Goal: Book appointment/travel/reservation

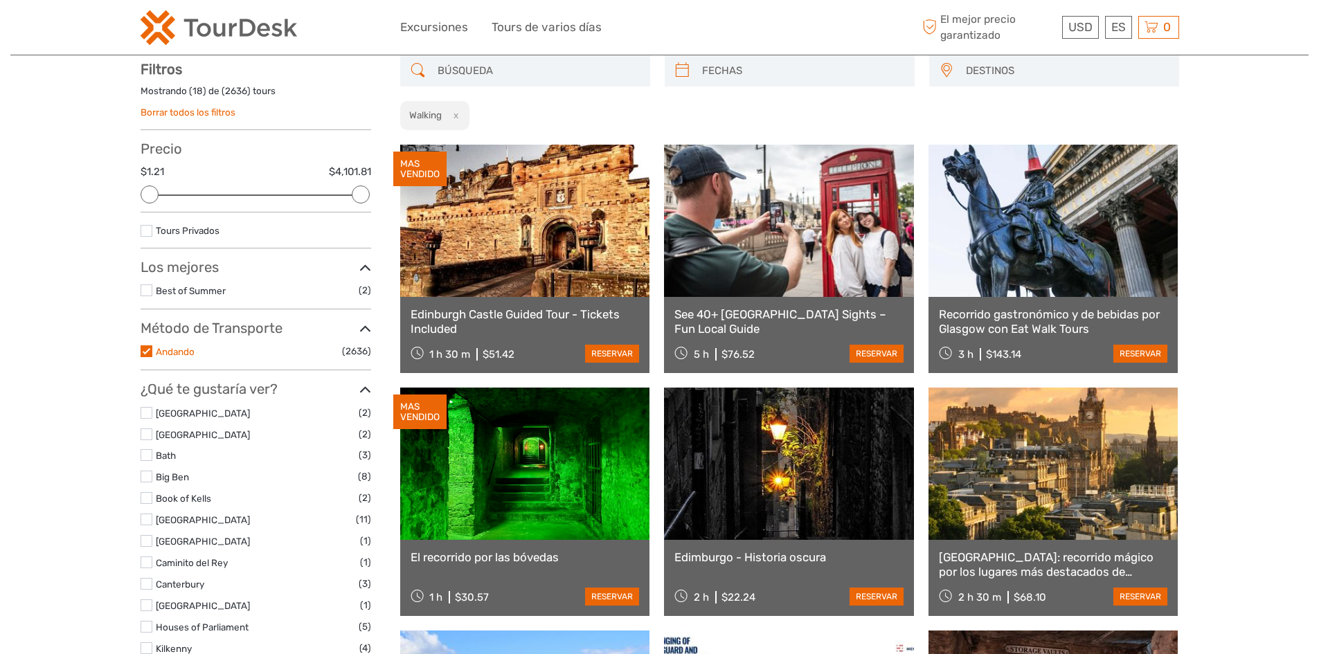
click at [167, 354] on link "Andando" at bounding box center [175, 351] width 39 height 11
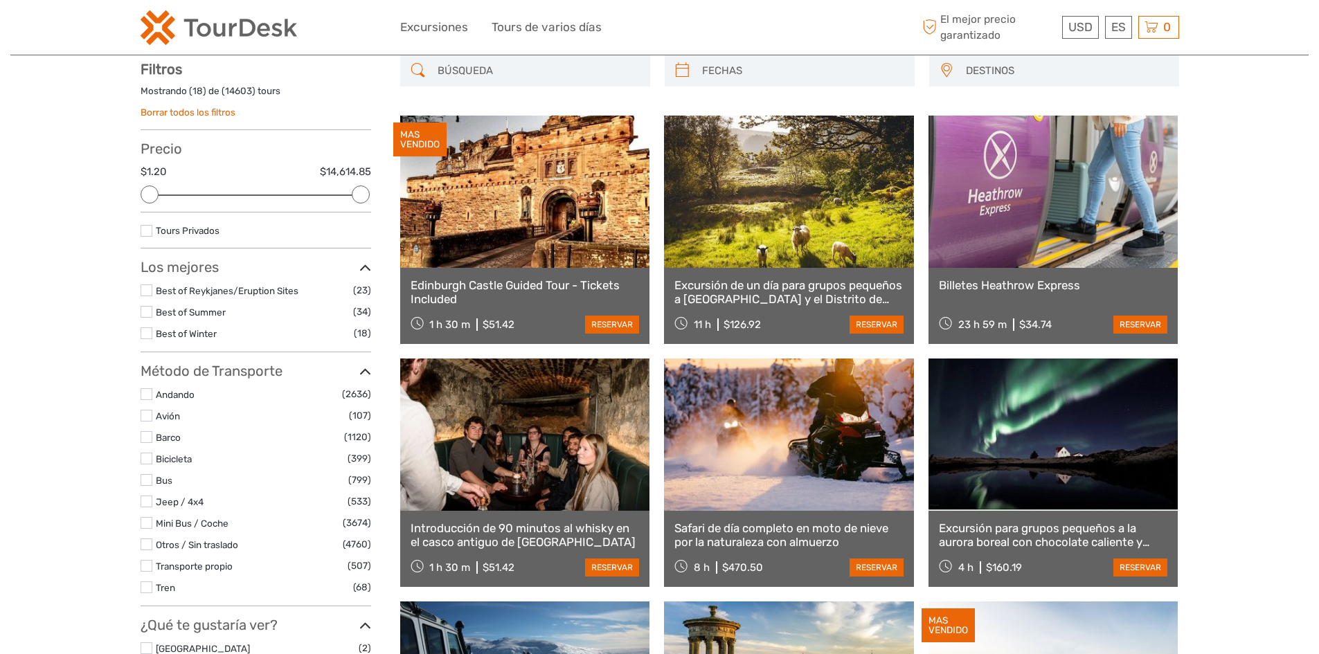
drag, startPoint x: 149, startPoint y: 397, endPoint x: 140, endPoint y: 396, distance: 9.0
click at [149, 397] on label at bounding box center [147, 394] width 12 height 12
click at [0, 0] on input "checkbox" at bounding box center [0, 0] width 0 height 0
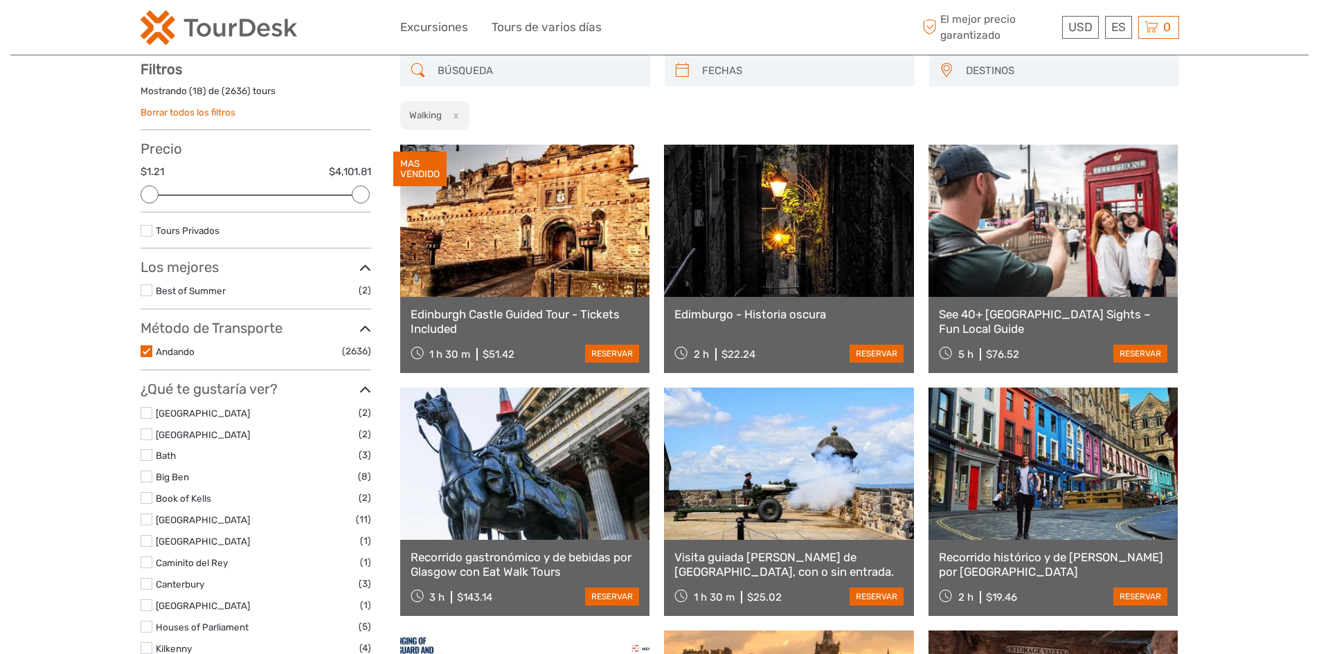
click at [182, 359] on label "Andando" at bounding box center [249, 352] width 186 height 16
click at [0, 0] on input "checkbox" at bounding box center [0, 0] width 0 height 0
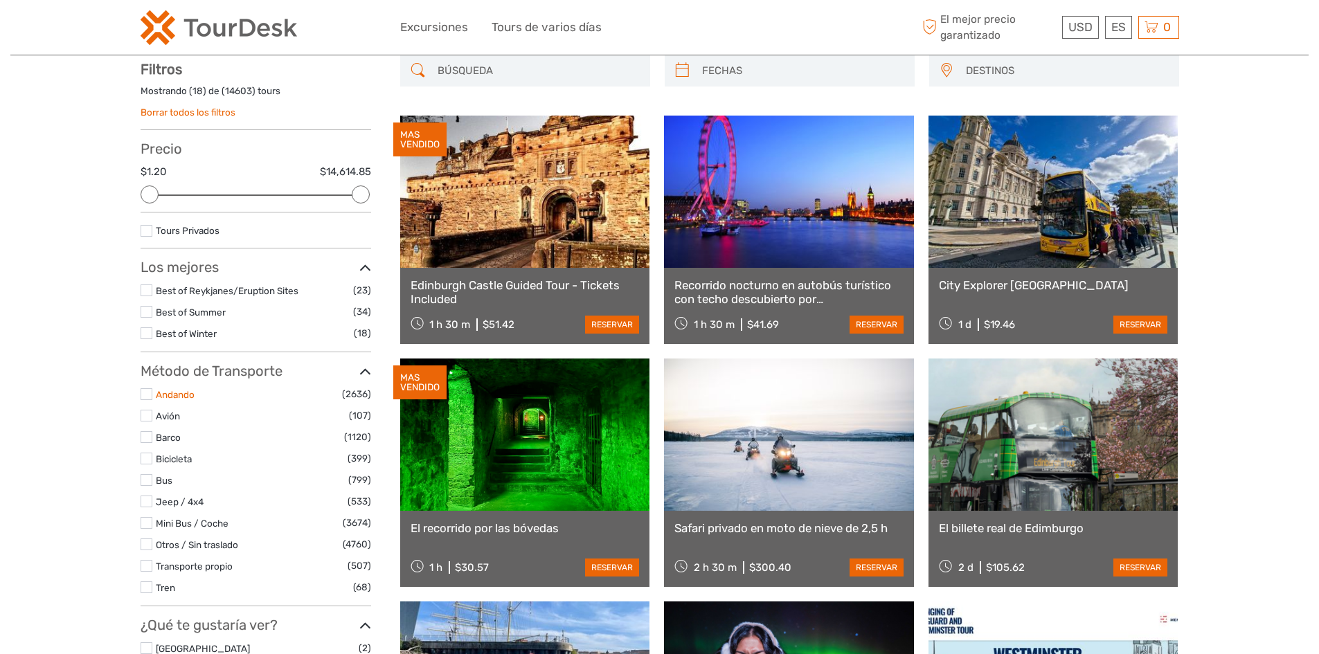
click at [183, 396] on link "Andando" at bounding box center [175, 394] width 39 height 11
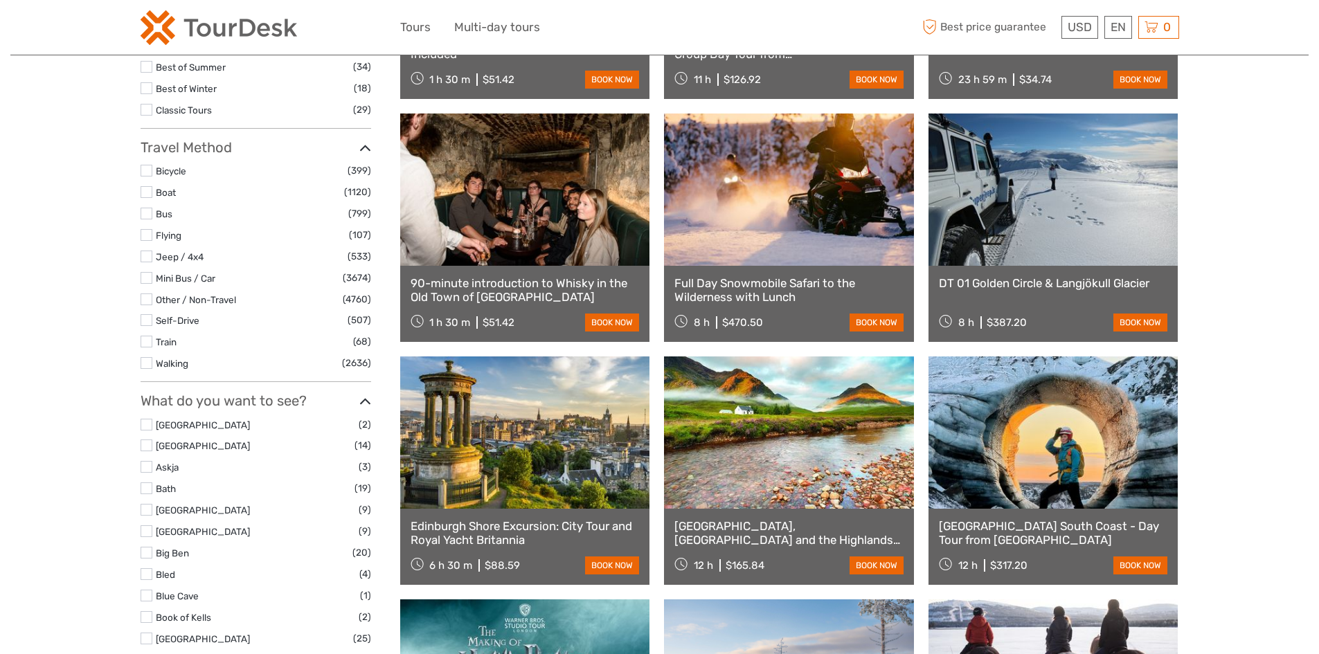
select select
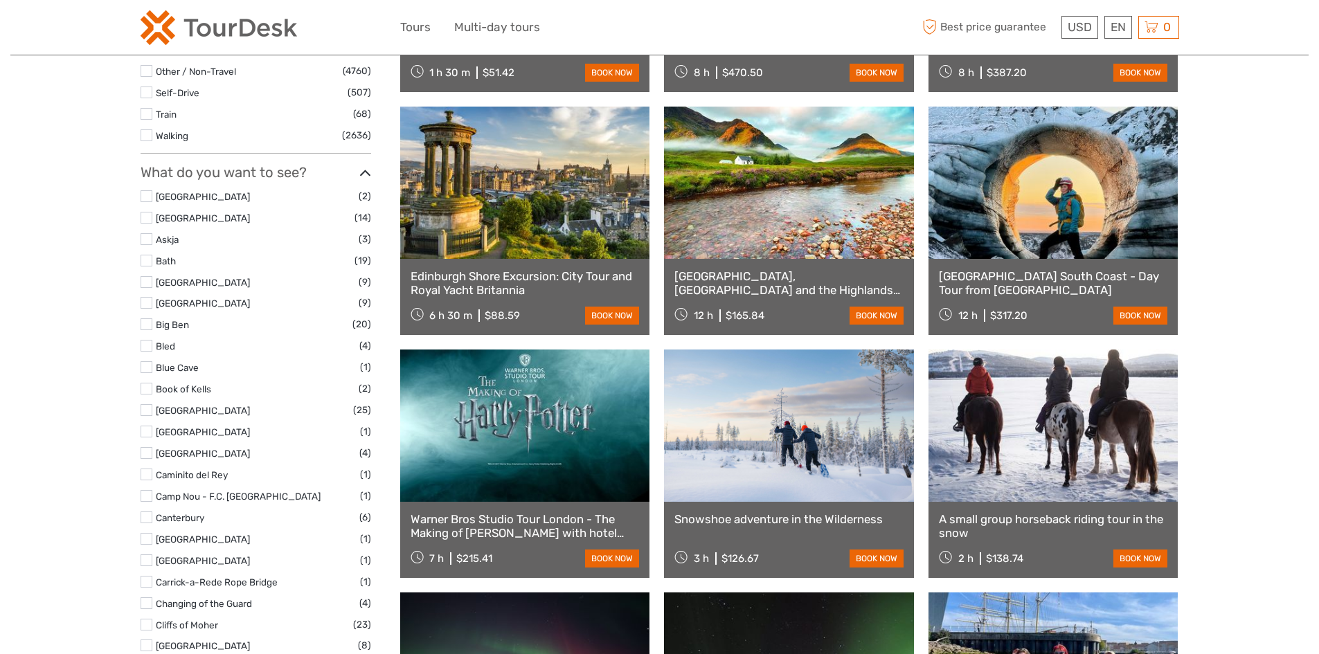
scroll to position [575, 0]
